Goal: Check status: Check status

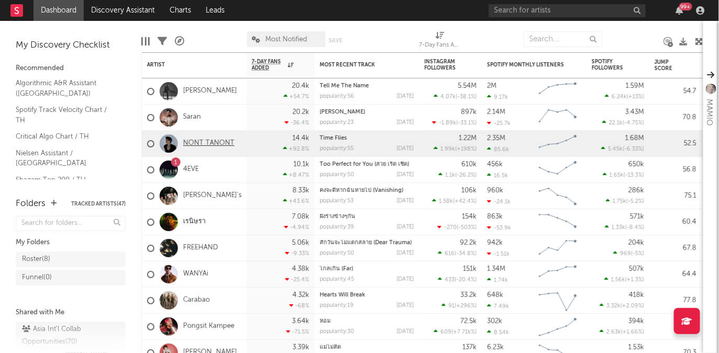
click at [221, 144] on link "NONT TANONT" at bounding box center [208, 143] width 51 height 9
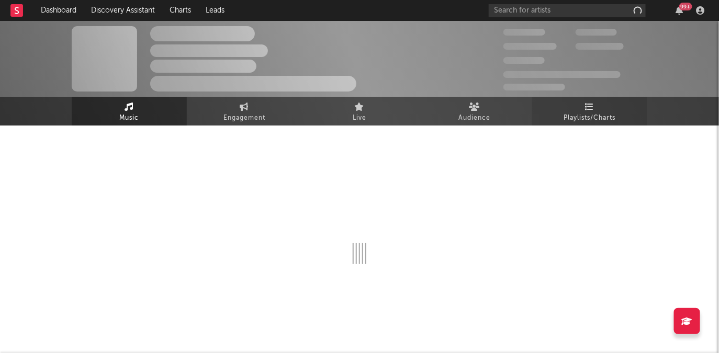
click at [594, 112] on span "Playlists/Charts" at bounding box center [590, 118] width 52 height 13
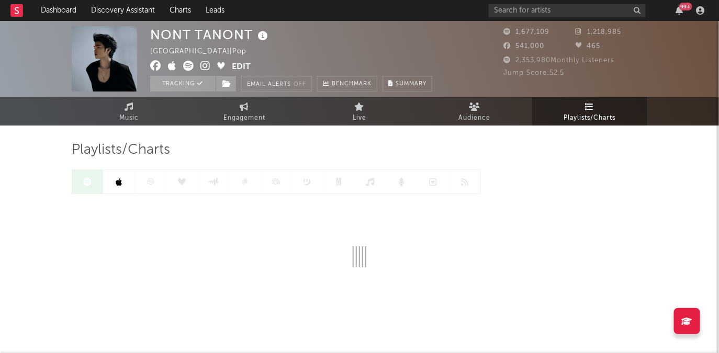
scroll to position [13, 0]
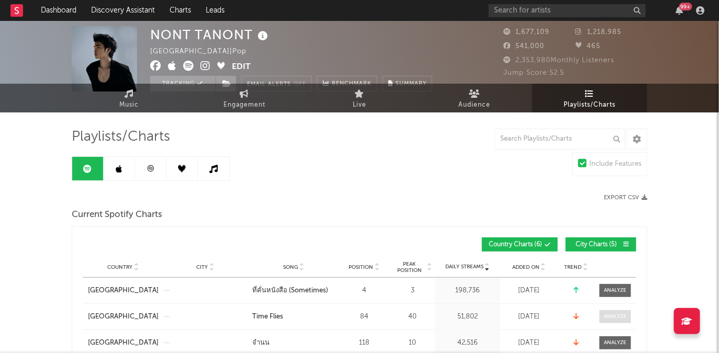
click at [620, 321] on span at bounding box center [614, 316] width 31 height 13
select select "1w"
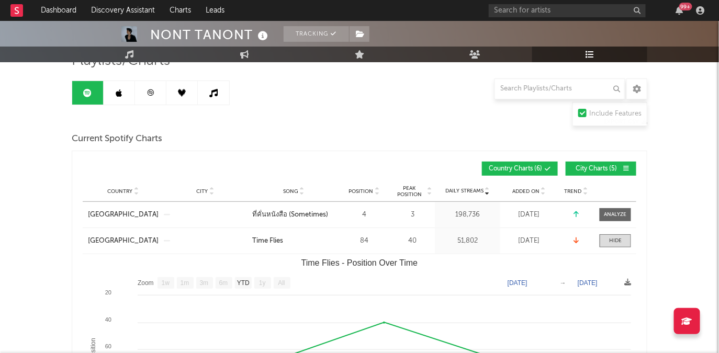
scroll to position [89, 0]
click at [615, 242] on div at bounding box center [615, 240] width 13 height 8
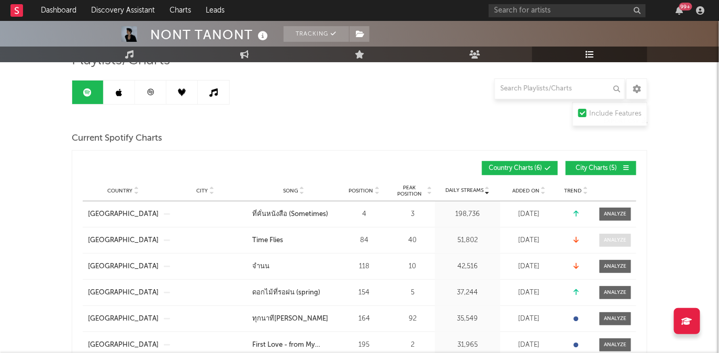
click at [613, 242] on div at bounding box center [615, 240] width 22 height 8
select select "1w"
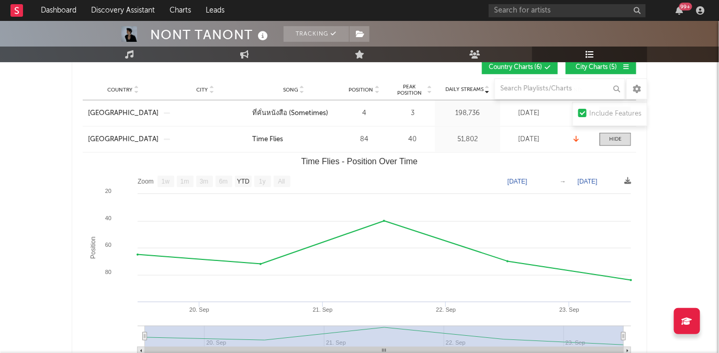
scroll to position [203, 0]
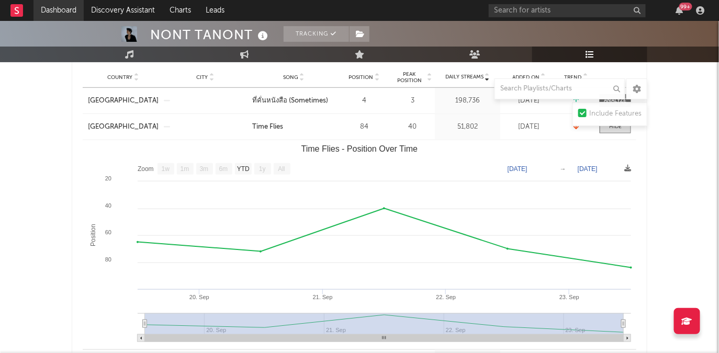
click at [62, 8] on link "Dashboard" at bounding box center [58, 10] width 50 height 21
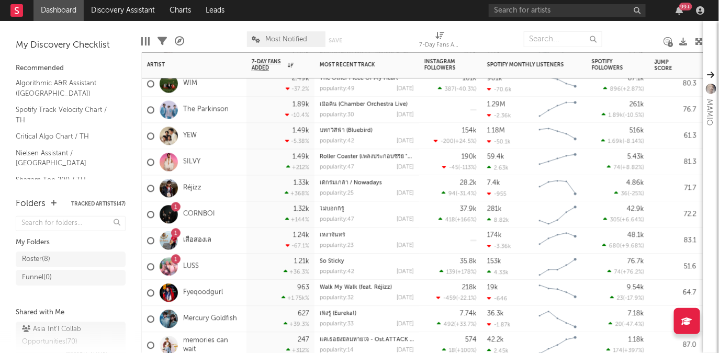
click at [176, 207] on div "1" at bounding box center [175, 207] width 3 height 0
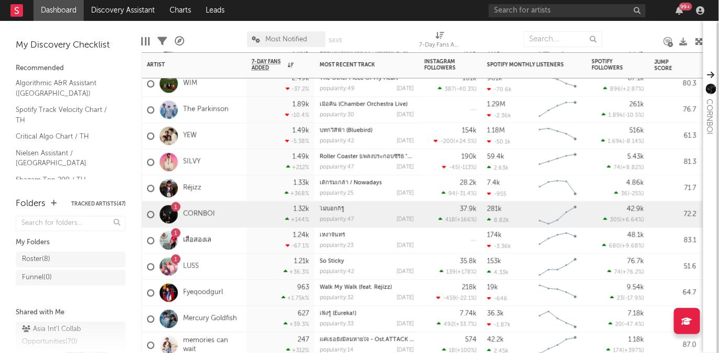
click at [177, 260] on div "1" at bounding box center [175, 258] width 9 height 9
